Goal: Task Accomplishment & Management: Manage account settings

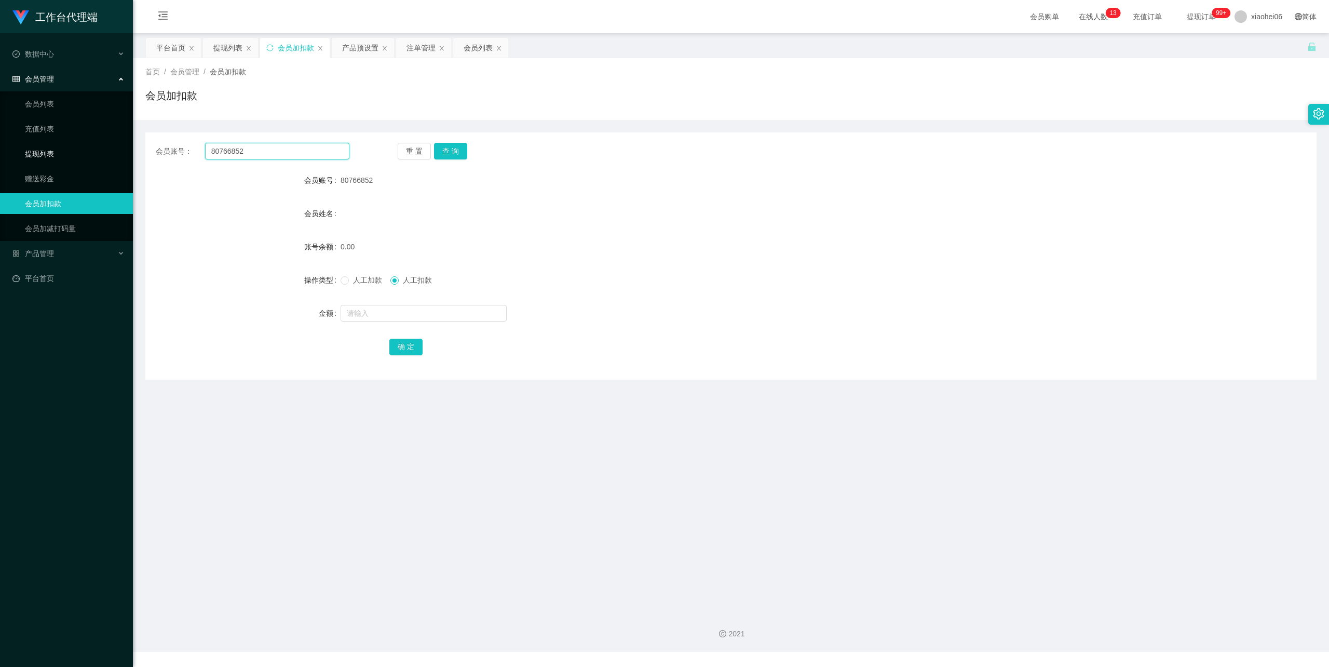
drag, startPoint x: 255, startPoint y: 152, endPoint x: 26, endPoint y: 142, distance: 229.7
click at [51, 142] on section "工作台代理端 数据中心 会员管理 会员列表 充值列表 提现列表 赠送彩金 会员加扣款 会员加减打码量 产品管理 开奖记录 注单管理 产品列表 即时注单 产品预…" at bounding box center [664, 326] width 1329 height 652
paste input "James0707"
type input "James0707"
drag, startPoint x: 453, startPoint y: 153, endPoint x: 468, endPoint y: 156, distance: 15.5
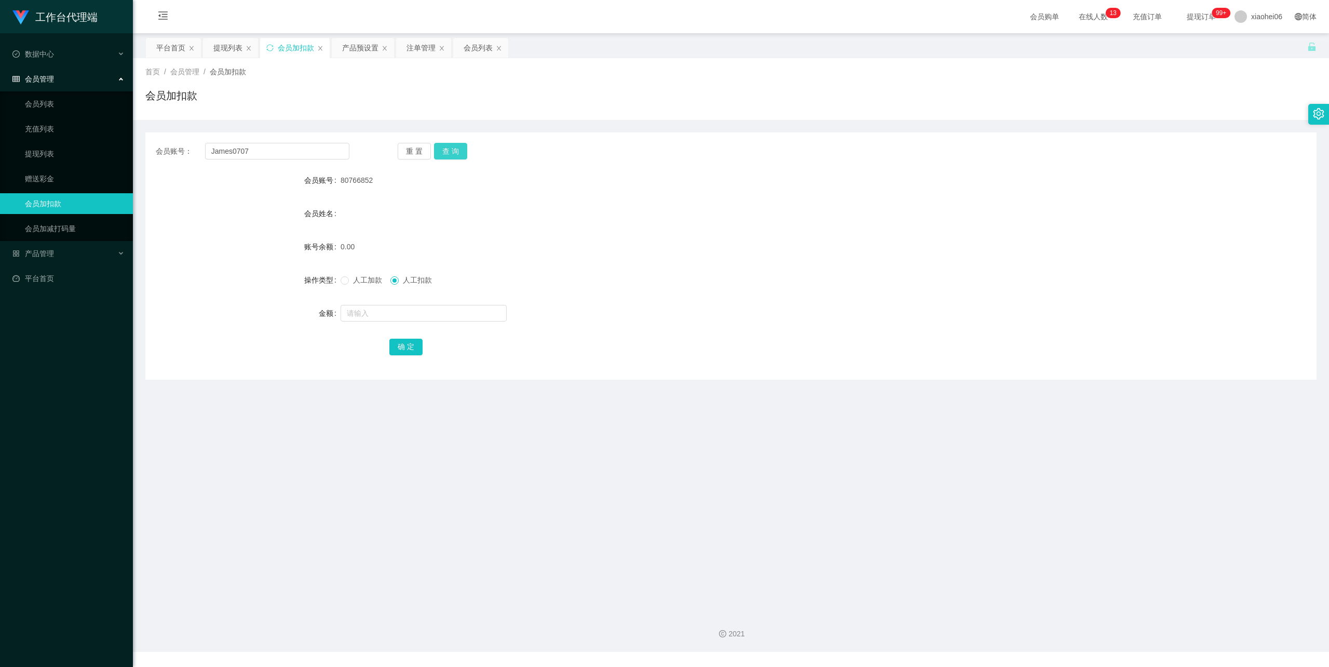
click at [453, 153] on button "查 询" at bounding box center [450, 151] width 33 height 17
drag, startPoint x: 656, startPoint y: 237, endPoint x: 620, endPoint y: 241, distance: 36.6
click at [656, 238] on div "100.00" at bounding box center [682, 246] width 683 height 21
click at [778, 260] on form "会员账号 James0707 会员姓名 James0707,* 账号余额 100.00 操作类型 人工加款 人工扣款 金额 确 定" at bounding box center [730, 263] width 1171 height 187
click at [354, 48] on div "产品预设置" at bounding box center [360, 48] width 36 height 20
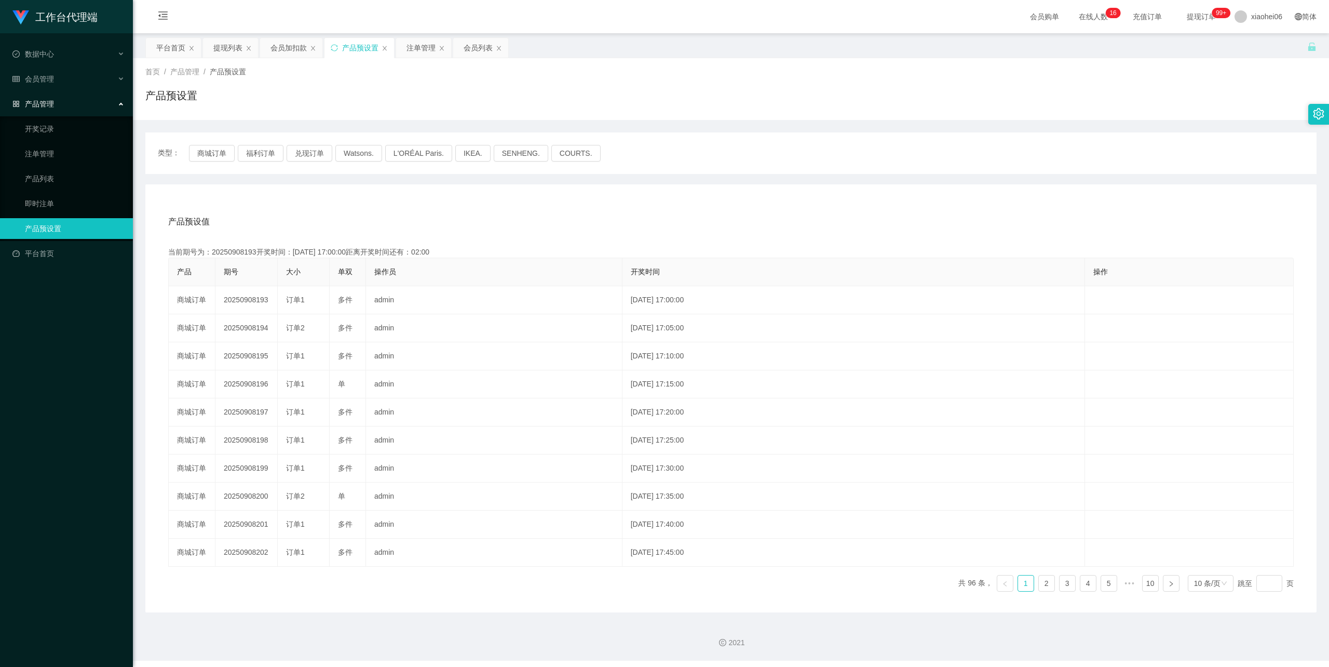
click at [474, 219] on div "产品预设值 添加期号" at bounding box center [730, 221] width 1125 height 29
click at [204, 154] on button "商城订单" at bounding box center [212, 153] width 46 height 17
click at [422, 210] on div "产品预设值 添加期号" at bounding box center [730, 221] width 1125 height 29
click at [212, 151] on button "商城订单" at bounding box center [212, 153] width 46 height 17
type button "k3wph"
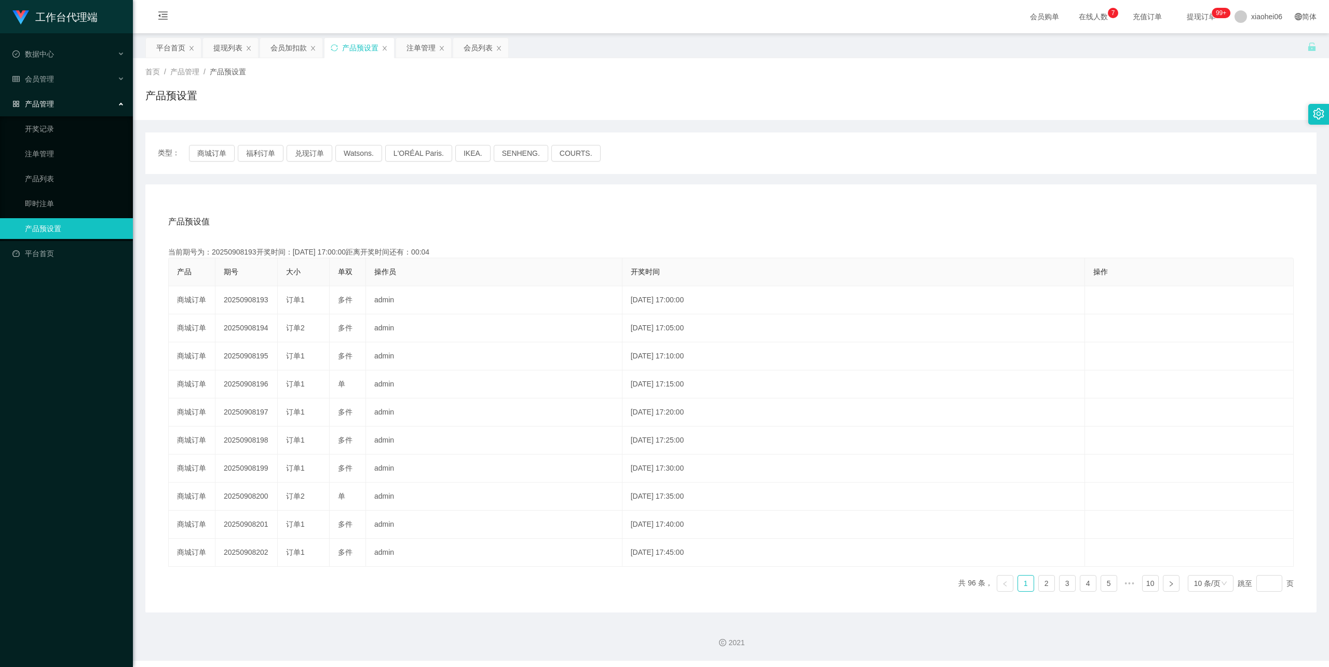
drag, startPoint x: 497, startPoint y: 219, endPoint x: 482, endPoint y: 209, distance: 18.0
click at [497, 219] on div "产品预设值 添加期号" at bounding box center [730, 221] width 1125 height 29
click at [596, 210] on div "产品预设值 添加期号" at bounding box center [730, 221] width 1125 height 29
click at [216, 147] on button "商城订单" at bounding box center [212, 153] width 46 height 17
click at [545, 236] on div "产品预设值 添加期号" at bounding box center [730, 221] width 1125 height 29
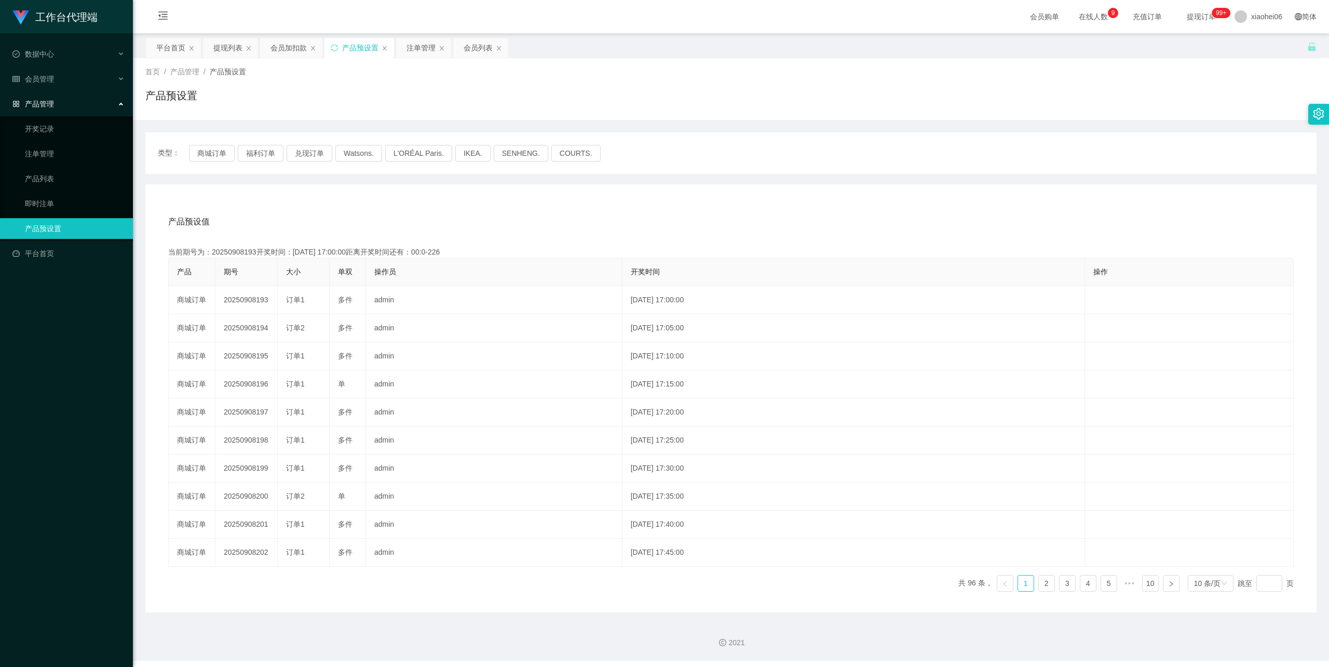
click at [513, 228] on div "产品预设值 添加期号" at bounding box center [730, 221] width 1125 height 29
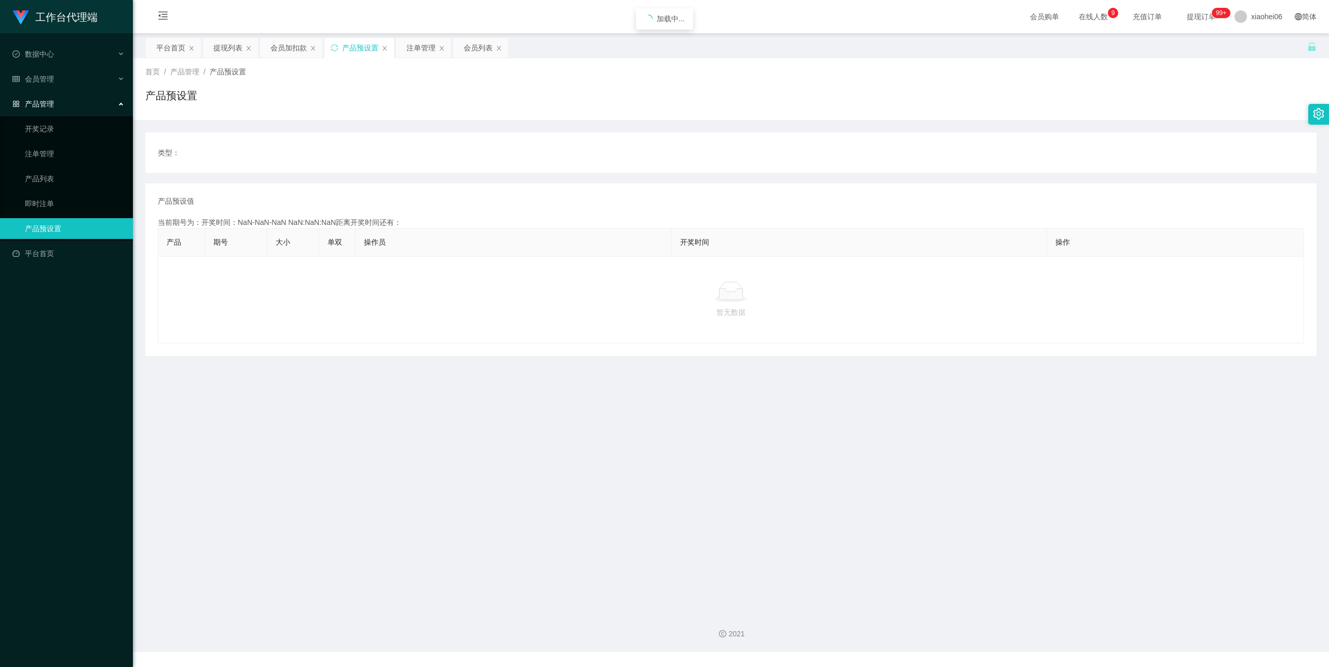
click at [365, 44] on div "产品预设置" at bounding box center [360, 48] width 36 height 20
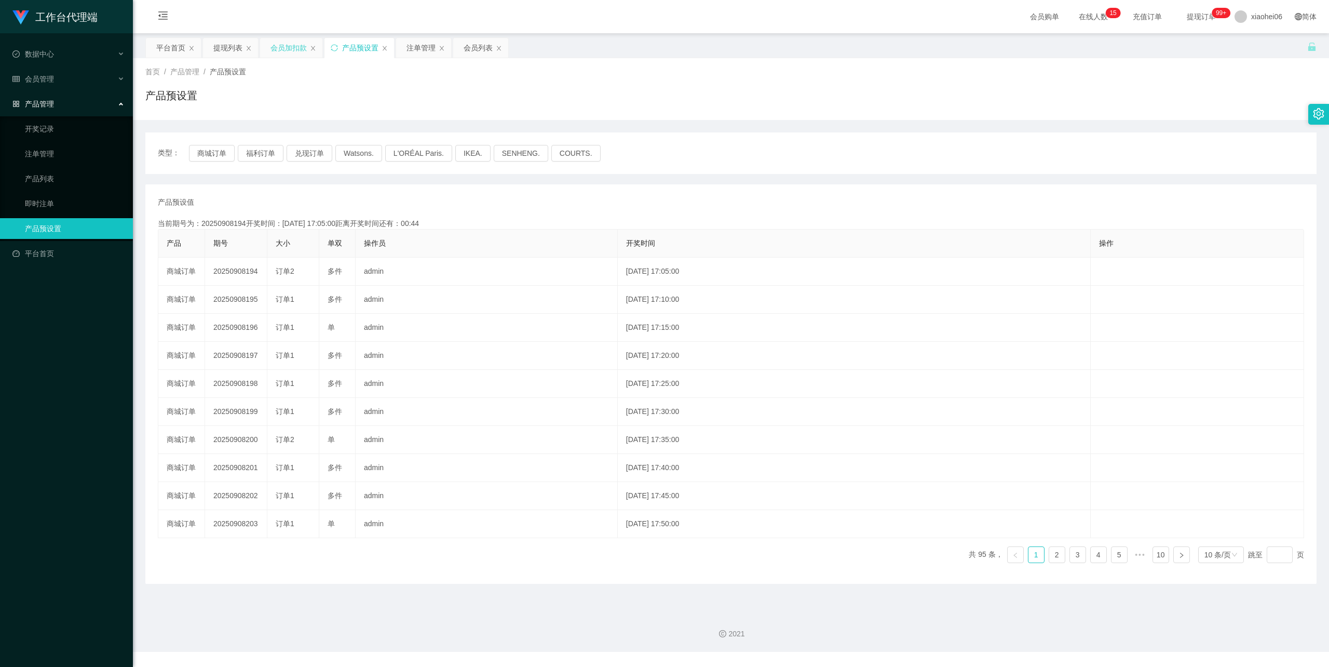
click at [289, 50] on div "会员加扣款" at bounding box center [288, 48] width 36 height 20
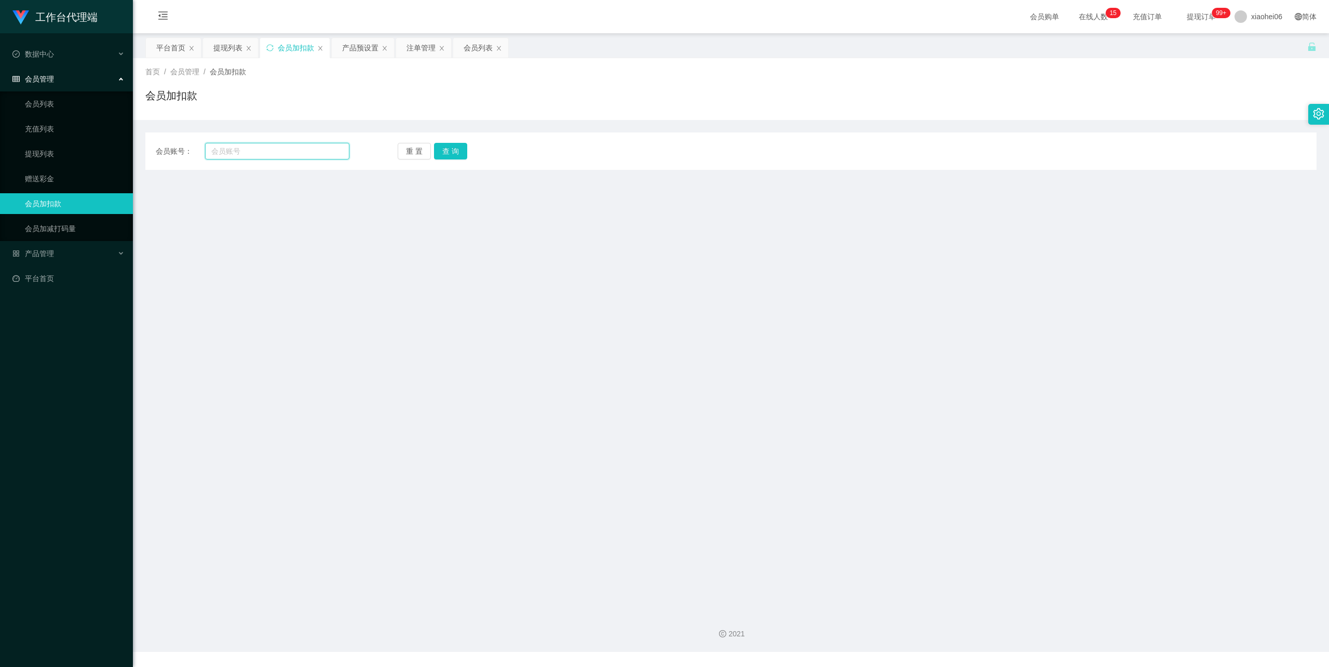
click at [281, 150] on input "text" at bounding box center [277, 151] width 144 height 17
drag, startPoint x: 422, startPoint y: 46, endPoint x: 415, endPoint y: 46, distance: 6.7
click at [422, 46] on div "注单管理" at bounding box center [420, 48] width 29 height 20
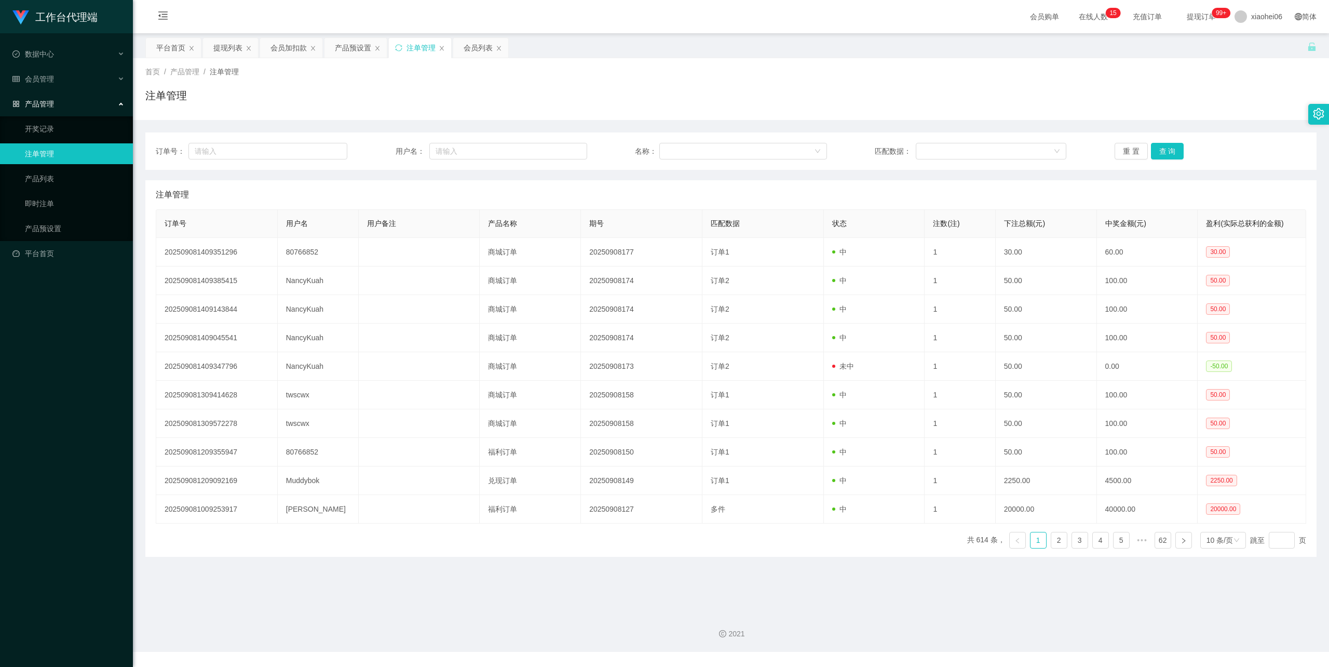
click at [378, 189] on div "注单管理" at bounding box center [731, 194] width 1150 height 29
click at [413, 184] on div "注单管理" at bounding box center [731, 194] width 1150 height 29
click at [388, 172] on div "订单号： 用户名： 名称： 匹配数据： 重 置 查 询 注单管理 订单号 用户名 用户备注 产品名称 期号 匹配数据 状态 注数(注) 下注总额(元) 中奖金…" at bounding box center [730, 344] width 1171 height 424
click at [552, 178] on div "订单号： 用户名： 名称： 匹配数据： 重 置 查 询 注单管理 订单号 用户名 用户备注 产品名称 期号 匹配数据 状态 注数(注) 下注总额(元) 中奖金…" at bounding box center [730, 344] width 1171 height 424
click at [351, 50] on div "产品预设置" at bounding box center [353, 48] width 36 height 20
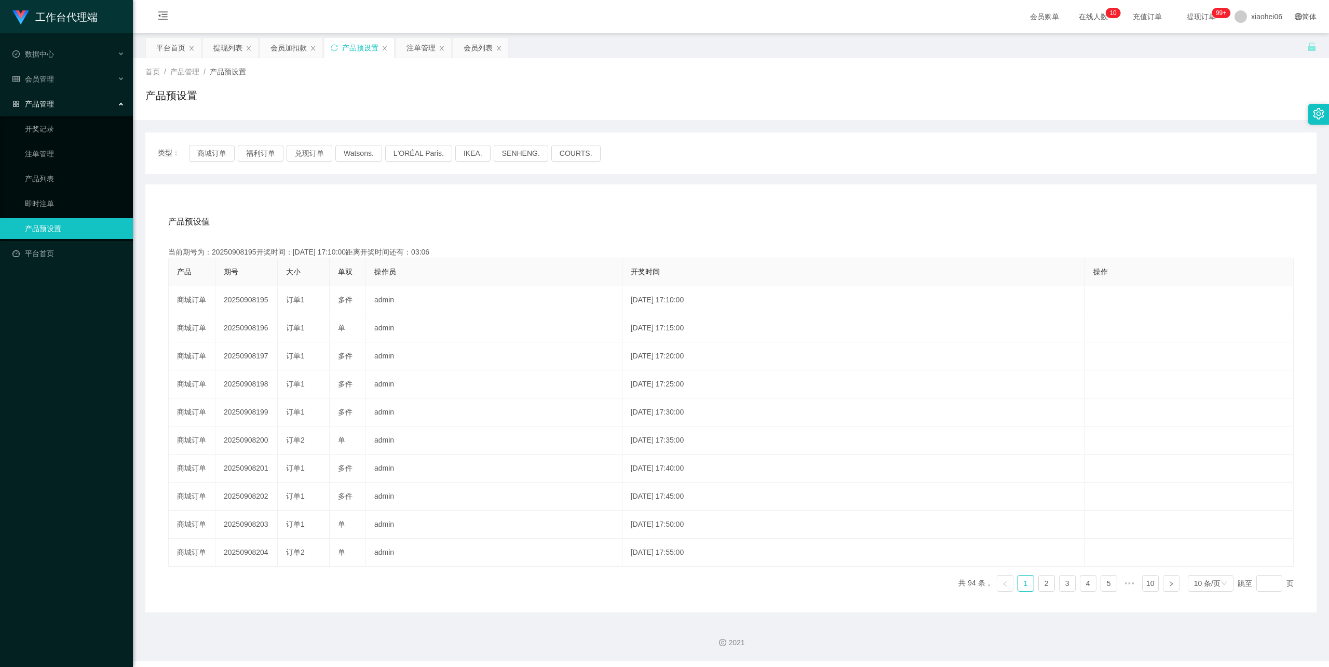
click at [318, 211] on div "产品预设值 添加期号" at bounding box center [730, 221] width 1125 height 29
click at [728, 207] on div "产品预设值 添加期号" at bounding box center [730, 221] width 1125 height 29
click at [423, 44] on div "注单管理" at bounding box center [420, 48] width 29 height 20
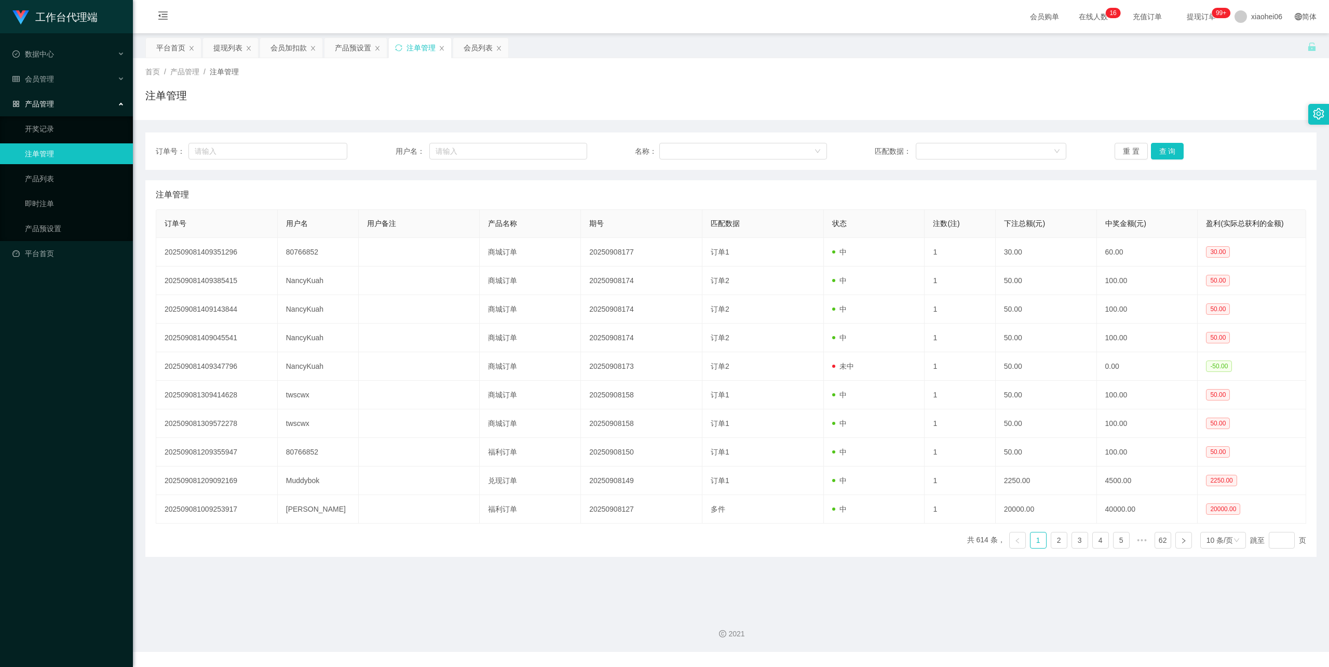
click at [385, 131] on div "订单号： 用户名： 名称： 匹配数据： 重 置 查 询 注单管理 订单号 用户名 用户备注 产品名称 期号 匹配数据 状态 注数(注) 下注总额(元) 中奖金…" at bounding box center [730, 338] width 1171 height 437
click at [1258, 19] on span "xiaohei06" at bounding box center [1266, 16] width 31 height 33
click at [1259, 21] on span "xiaohei06" at bounding box center [1266, 16] width 31 height 33
click at [1251, 56] on div "退出登录" at bounding box center [1257, 45] width 78 height 21
click at [1252, 48] on span "退出登录" at bounding box center [1249, 46] width 29 height 8
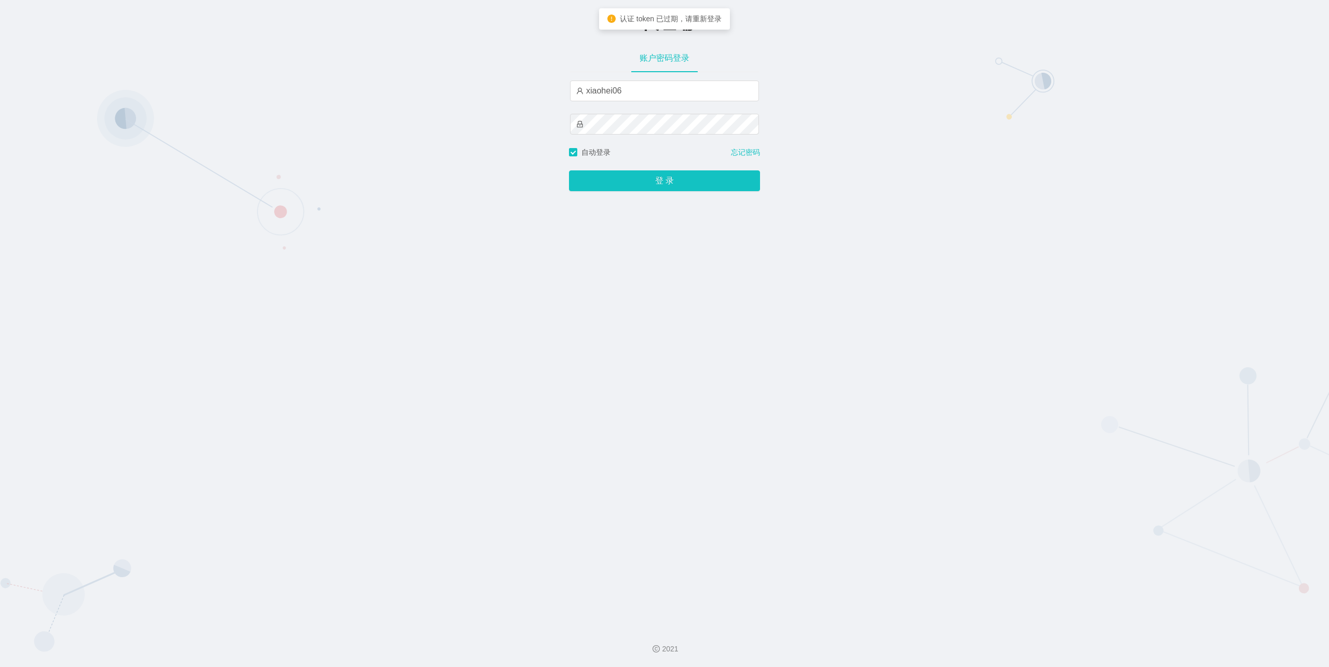
click at [644, 75] on div "账户密码登录 xiaohei06" at bounding box center [664, 95] width 191 height 103
click at [629, 96] on input "xiaohei06" at bounding box center [664, 90] width 189 height 21
type input "feiji"
drag, startPoint x: 663, startPoint y: 178, endPoint x: 638, endPoint y: 181, distance: 25.6
click at [663, 178] on button "登 录" at bounding box center [664, 180] width 191 height 21
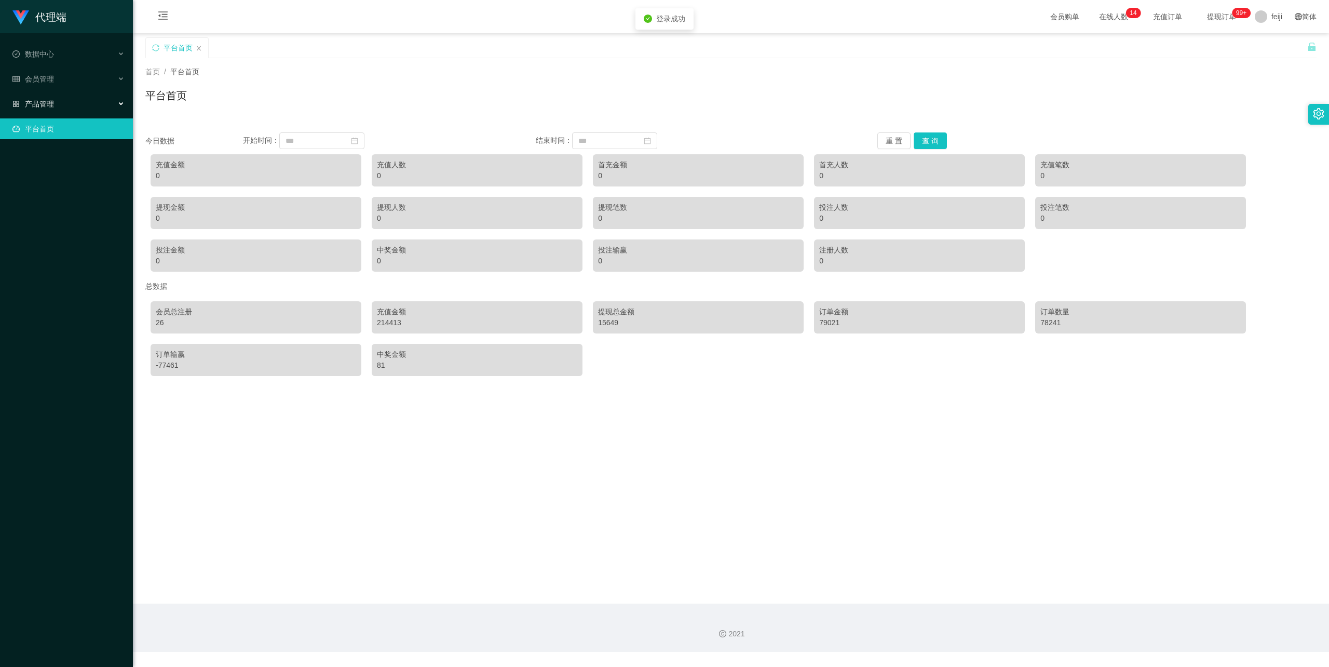
click at [51, 93] on div "产品管理" at bounding box center [66, 103] width 133 height 21
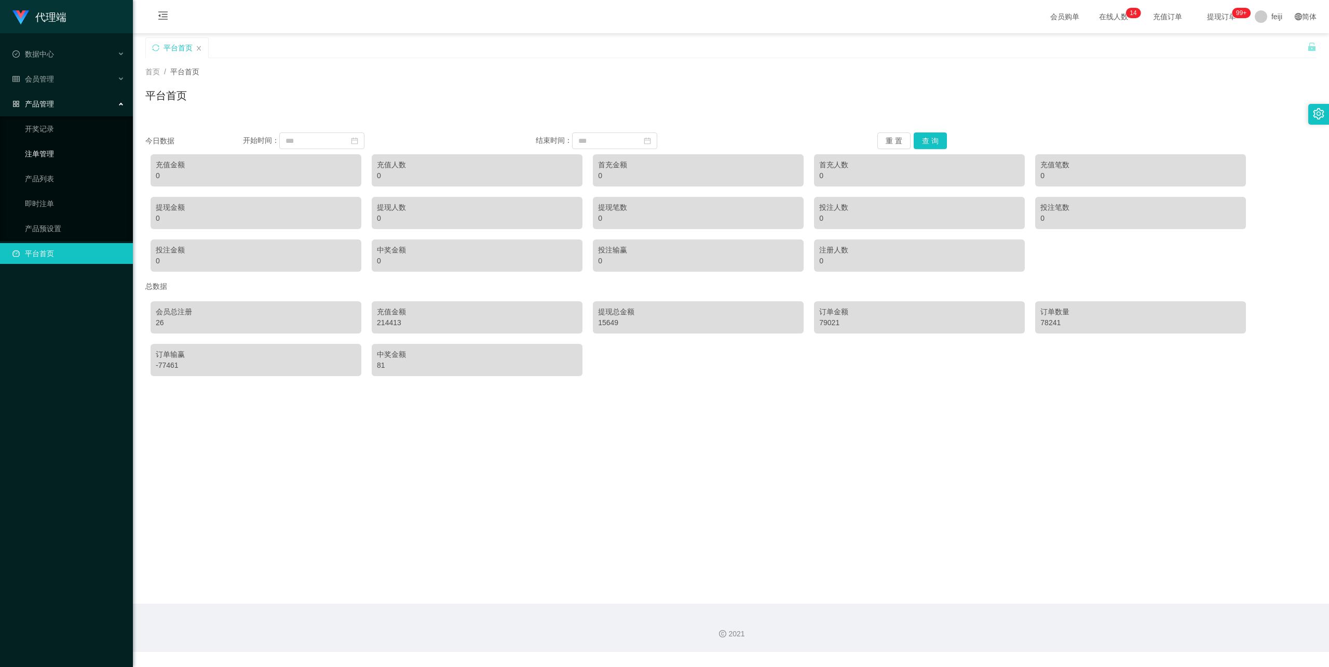
click at [48, 150] on link "注单管理" at bounding box center [75, 153] width 100 height 21
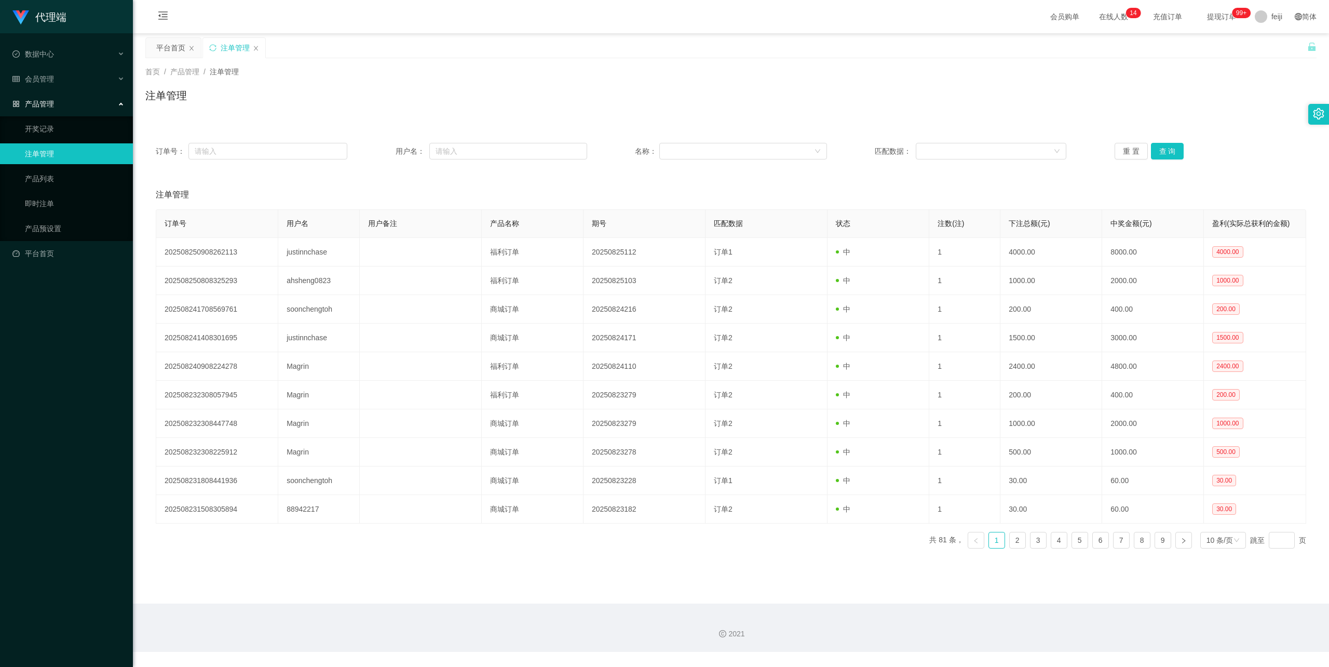
click at [663, 179] on div "订单号： 用户名： 名称： 匹配数据： 重 置 查 询 注单管理 订单号 用户名 用户备注 产品名称 期号 匹配数据 状态 注数(注) 下注总额(元) 中奖金…" at bounding box center [730, 344] width 1171 height 424
